Goal: Task Accomplishment & Management: Manage account settings

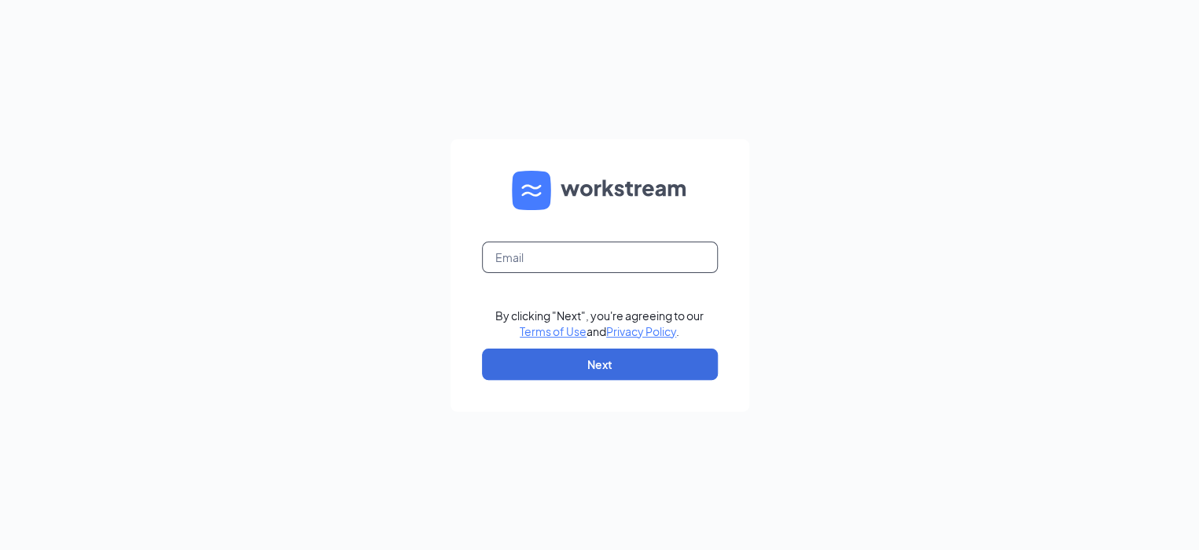
click at [574, 259] on input "text" at bounding box center [600, 256] width 236 height 31
type input "robert.dudek@ighospitality.com"
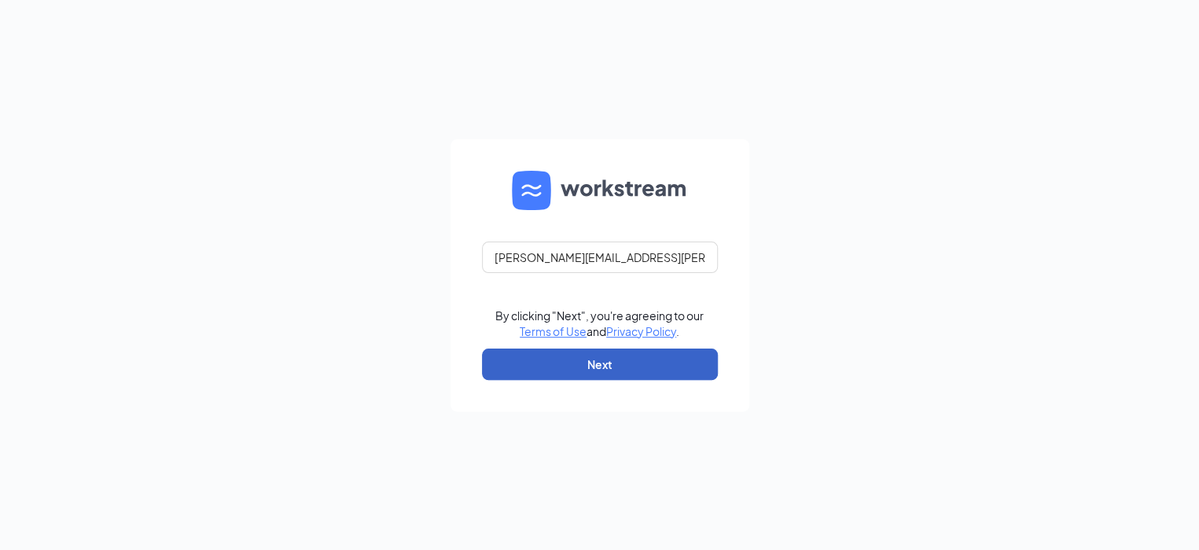
click at [632, 361] on button "Next" at bounding box center [600, 363] width 236 height 31
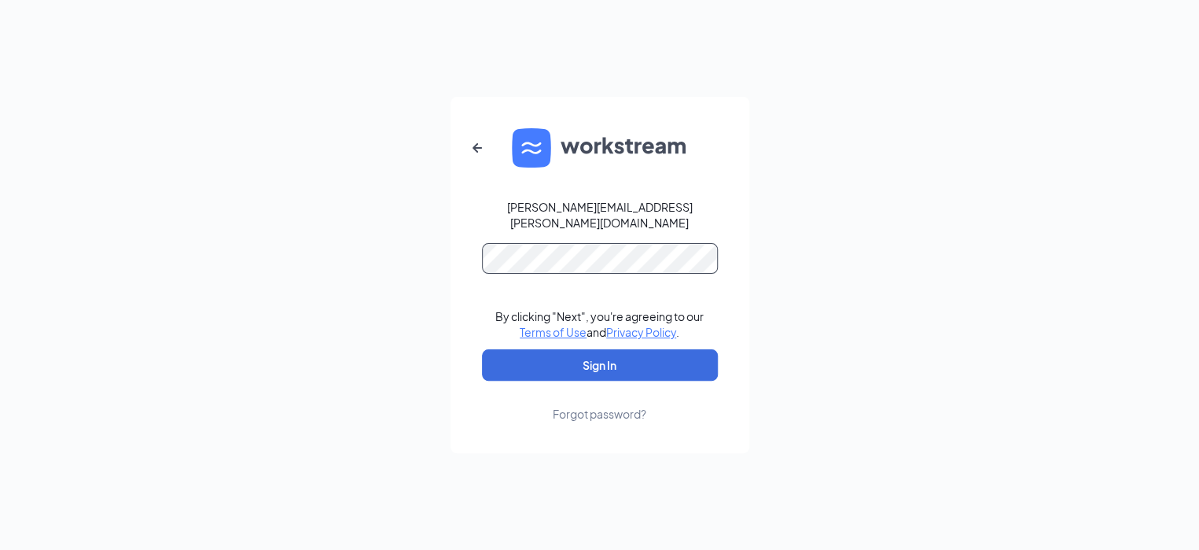
click at [482, 349] on button "Sign In" at bounding box center [600, 364] width 236 height 31
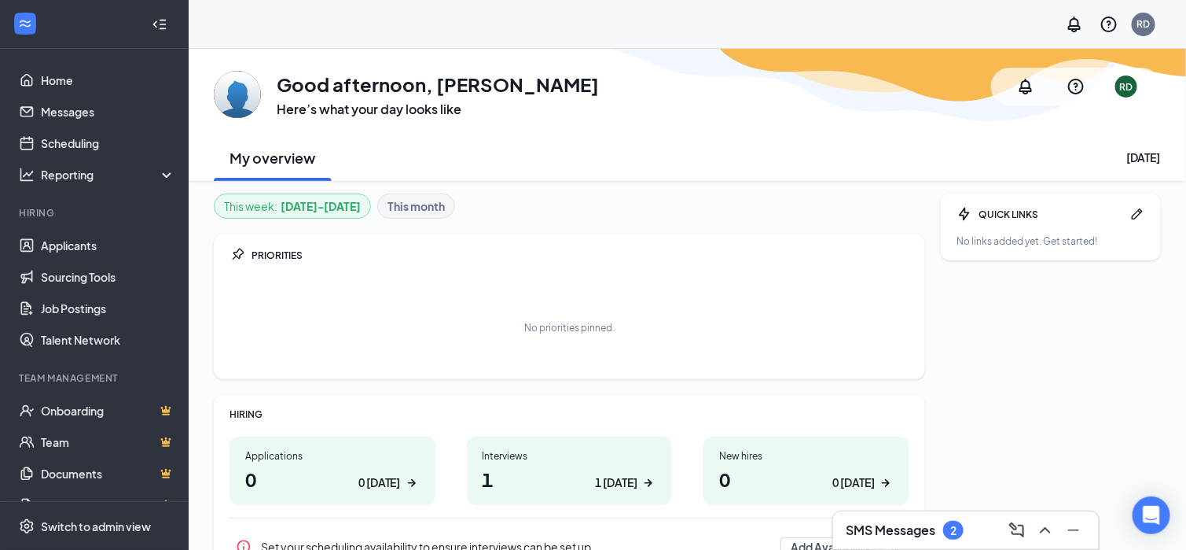
click at [628, 487] on div "1 [DATE]" at bounding box center [616, 482] width 42 height 17
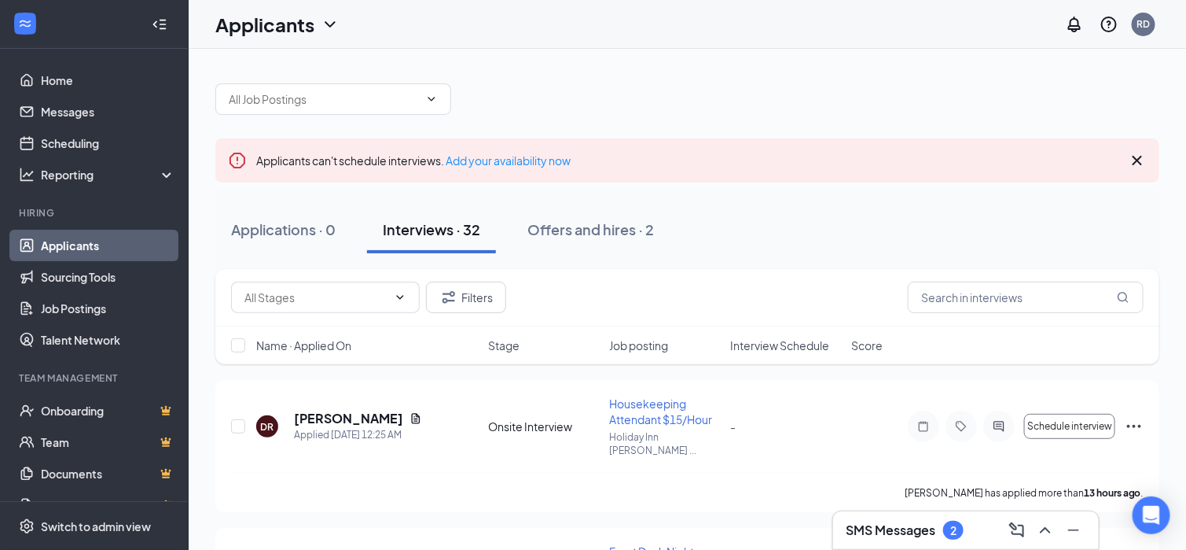
click at [450, 226] on div "Interviews · 32" at bounding box center [431, 229] width 97 height 20
click at [66, 83] on link "Home" at bounding box center [108, 79] width 134 height 31
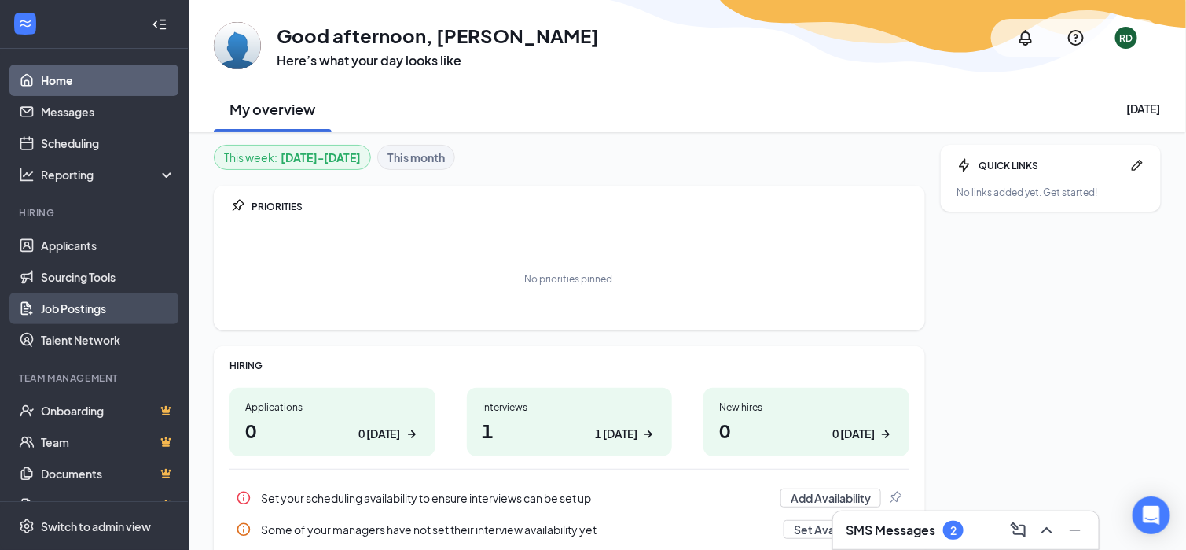
click at [102, 314] on link "Job Postings" at bounding box center [108, 307] width 134 height 31
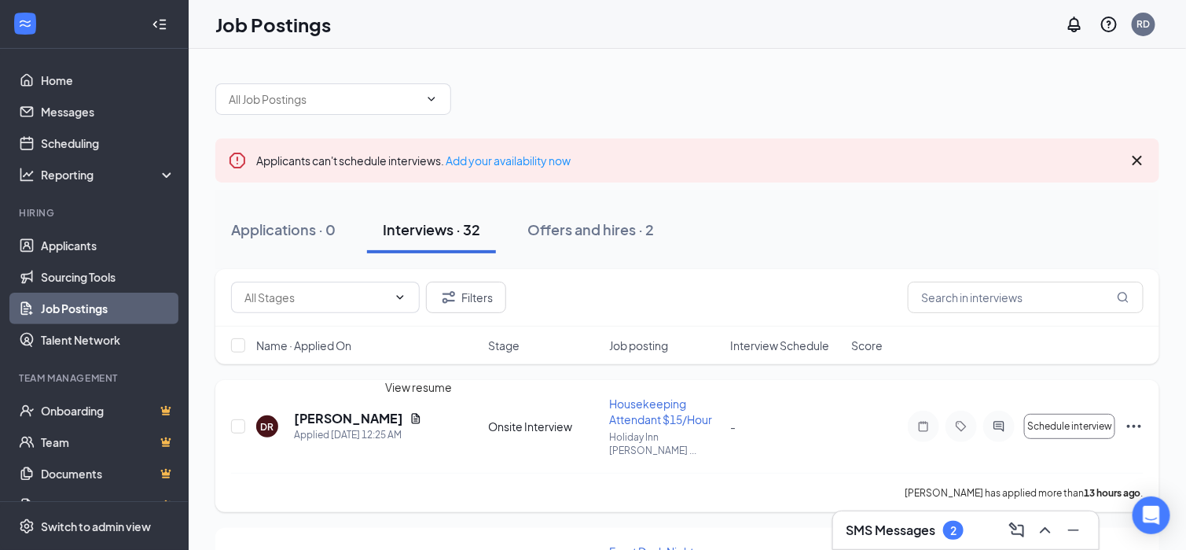
click at [420, 413] on icon "Document" at bounding box center [416, 418] width 9 height 10
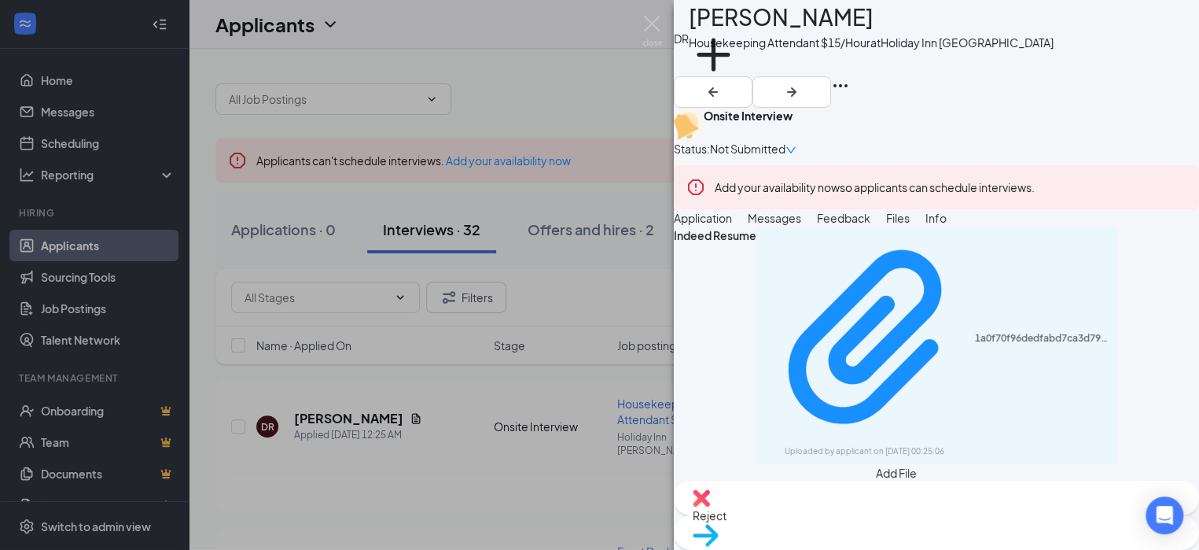
click at [438, 395] on div "DR DELISA RICHARDS Housekeeping Attendant $15/Hour at Holiday Inn Lafayette Add…" at bounding box center [599, 275] width 1199 height 550
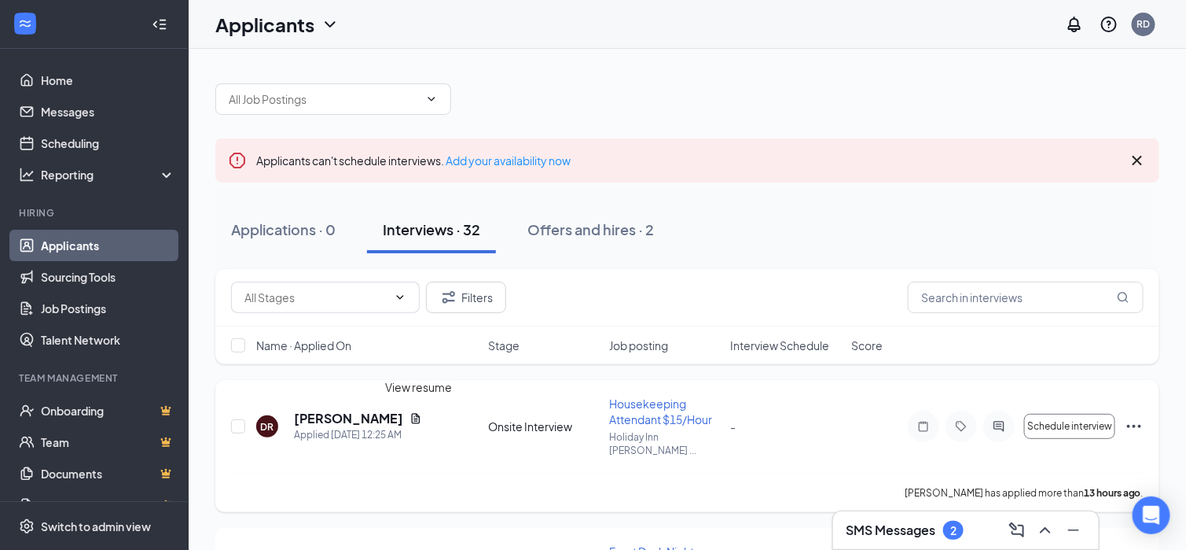
click at [417, 412] on icon "Document" at bounding box center [416, 418] width 13 height 13
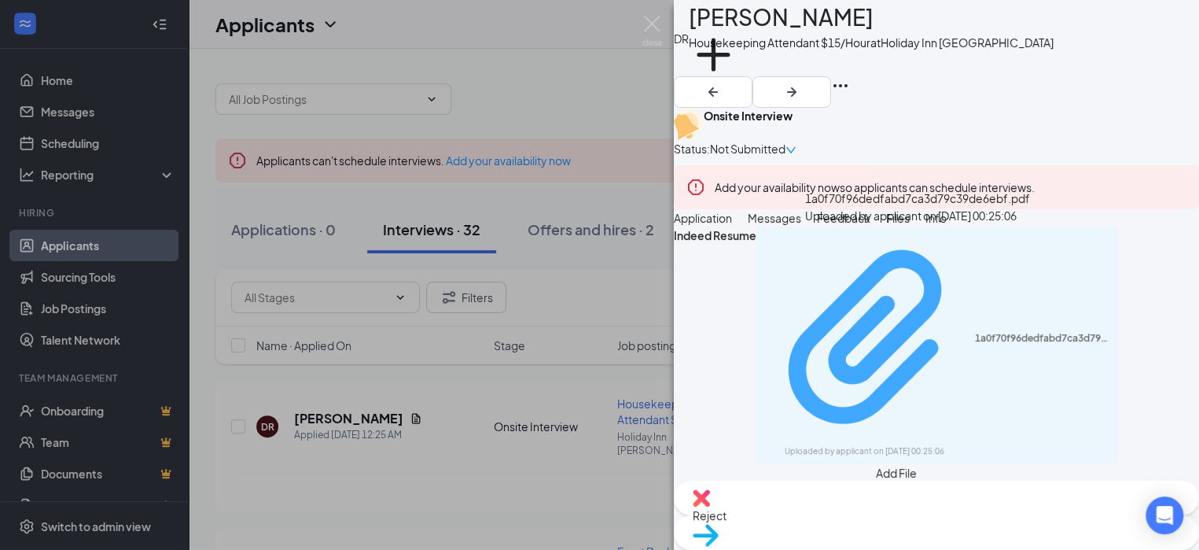
click at [915, 328] on icon "Paperclip" at bounding box center [865, 336] width 153 height 174
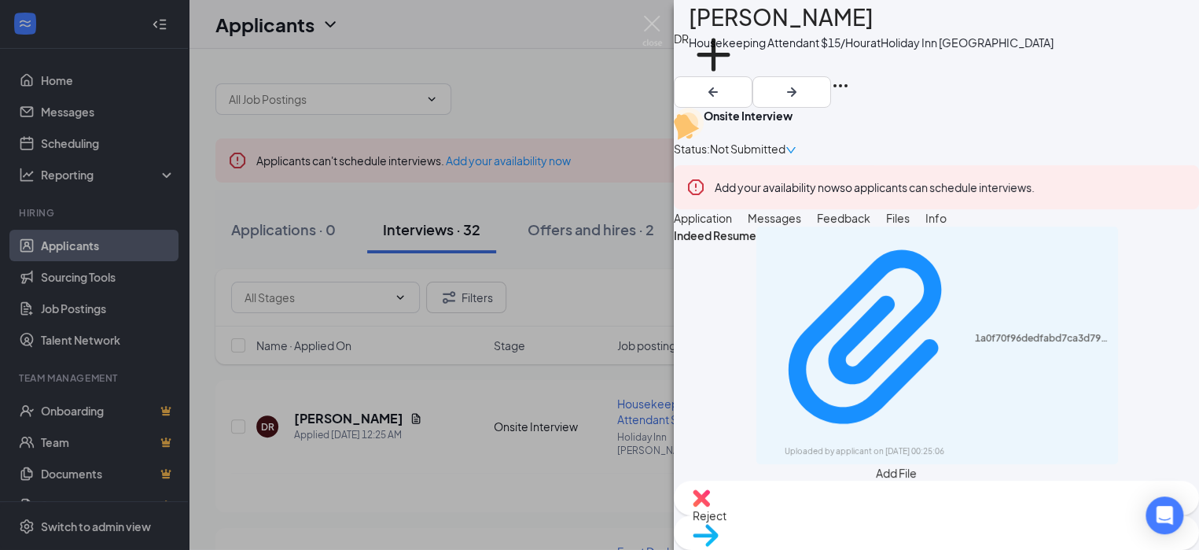
click at [579, 74] on div "DR DELISA RICHARDS Housekeeping Attendant $15/Hour at Holiday Inn Lafayette Add…" at bounding box center [599, 275] width 1199 height 550
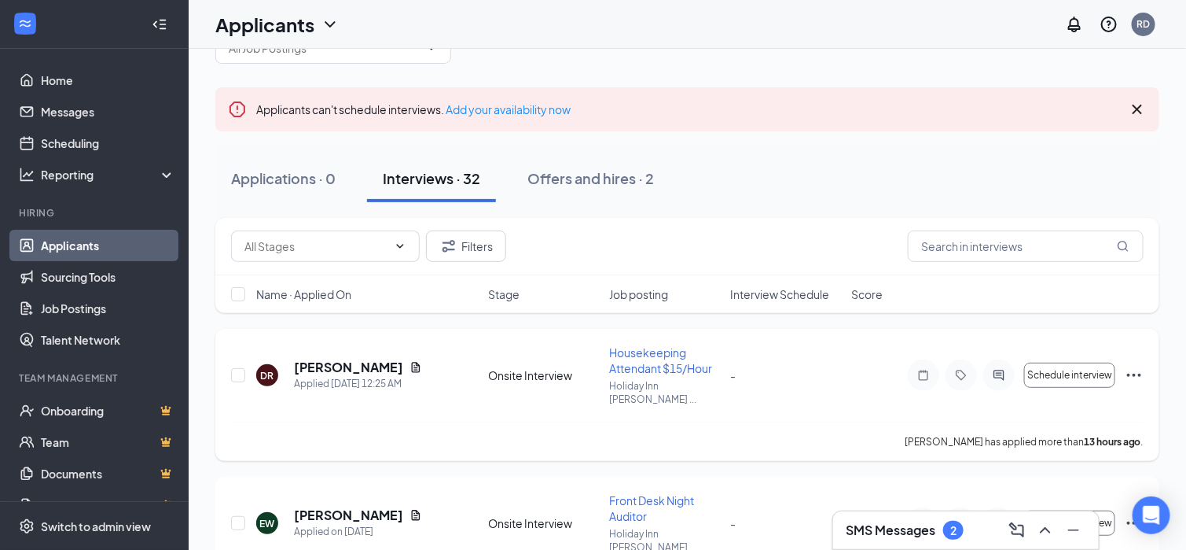
scroll to position [79, 0]
